Goal: Information Seeking & Learning: Find specific fact

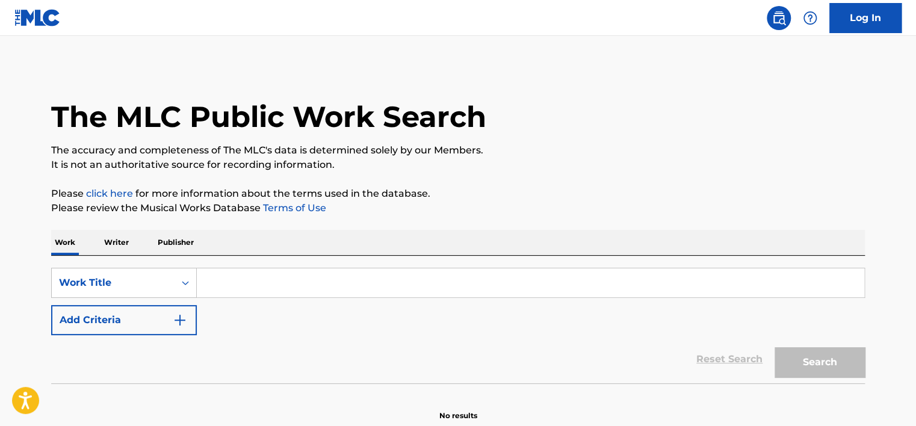
click at [123, 243] on p "Writer" at bounding box center [117, 242] width 32 height 25
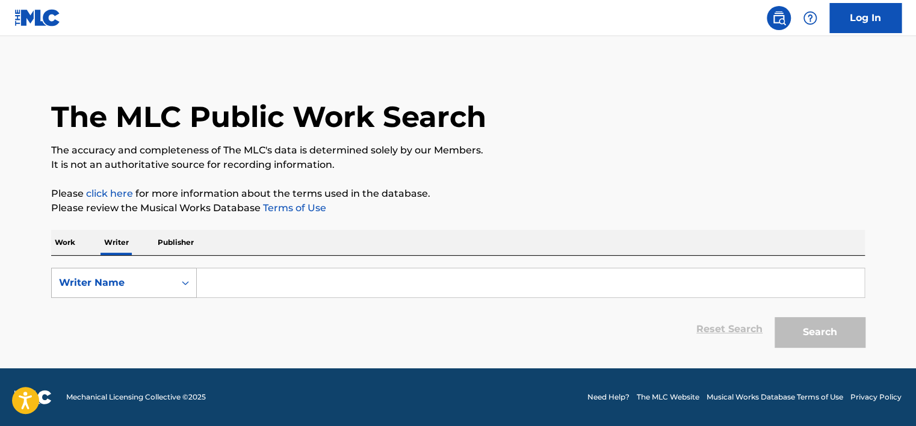
click at [132, 277] on div "Writer Name" at bounding box center [113, 283] width 108 height 14
click at [118, 313] on div "Writer IPI" at bounding box center [124, 313] width 144 height 30
click at [217, 282] on input "Search Form" at bounding box center [531, 282] width 668 height 29
type input "01149553539"
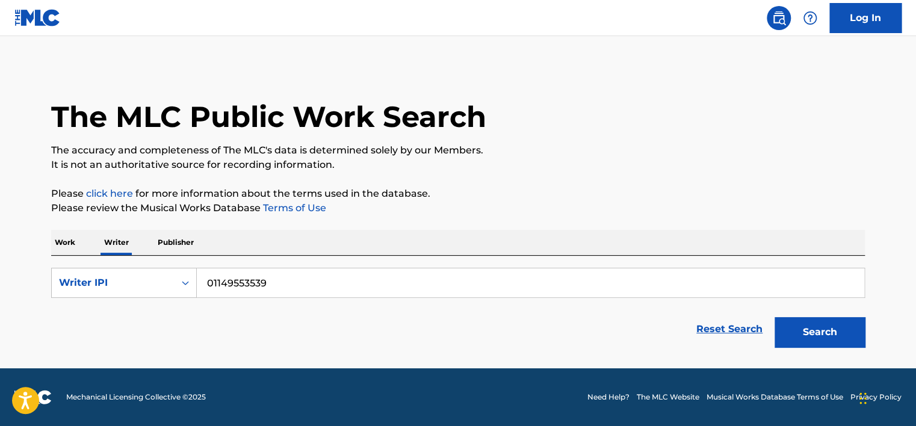
click at [819, 324] on button "Search" at bounding box center [820, 332] width 90 height 30
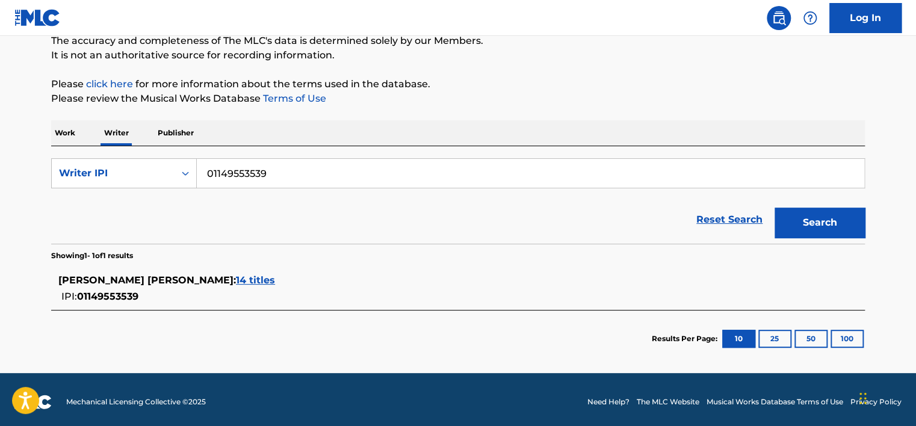
scroll to position [113, 0]
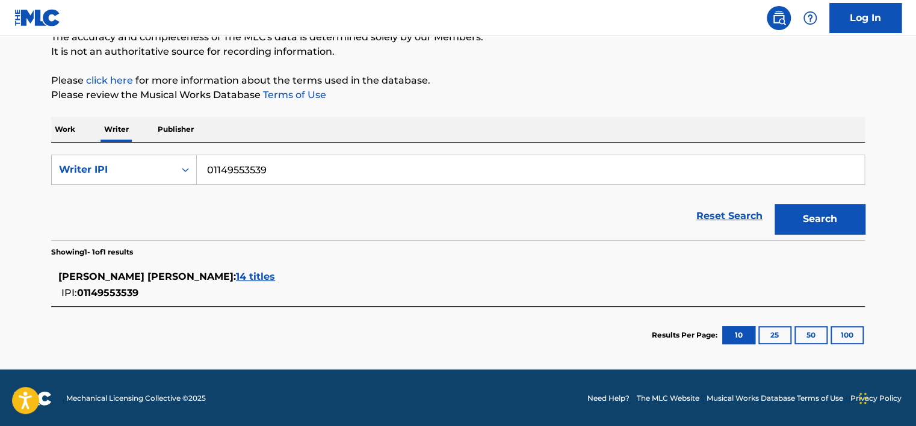
click at [275, 279] on span "14 titles" at bounding box center [255, 276] width 39 height 11
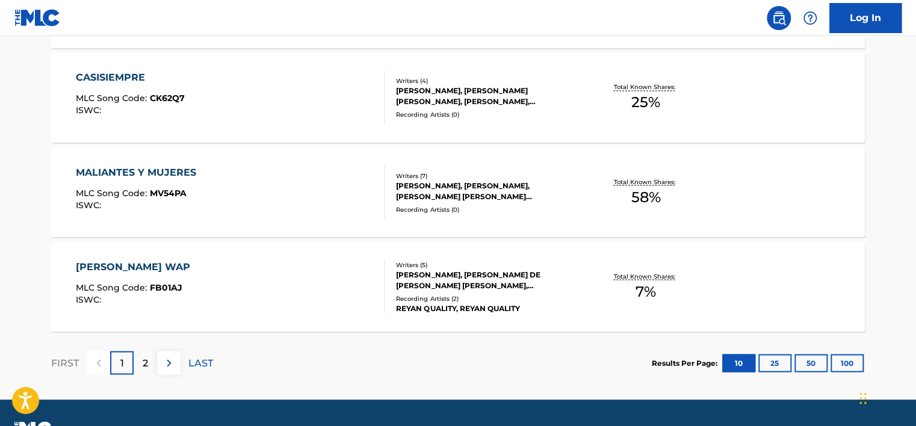
scroll to position [1016, 0]
click at [173, 356] on img at bounding box center [169, 363] width 14 height 14
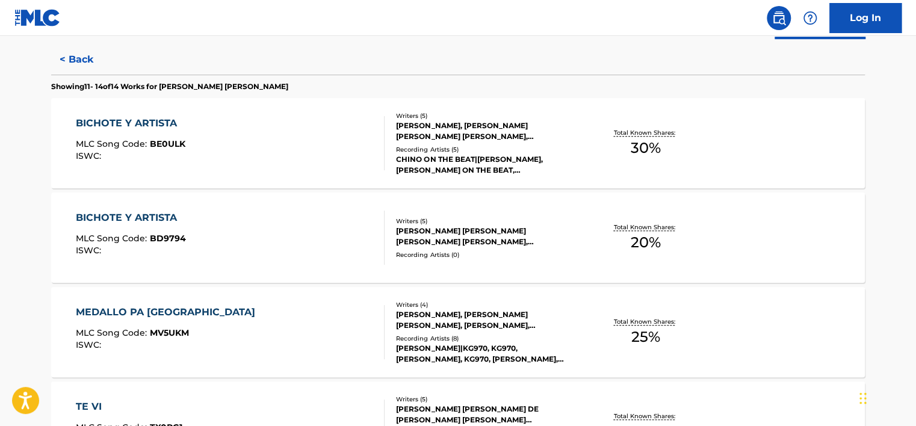
scroll to position [299, 0]
